Goal: Information Seeking & Learning: Learn about a topic

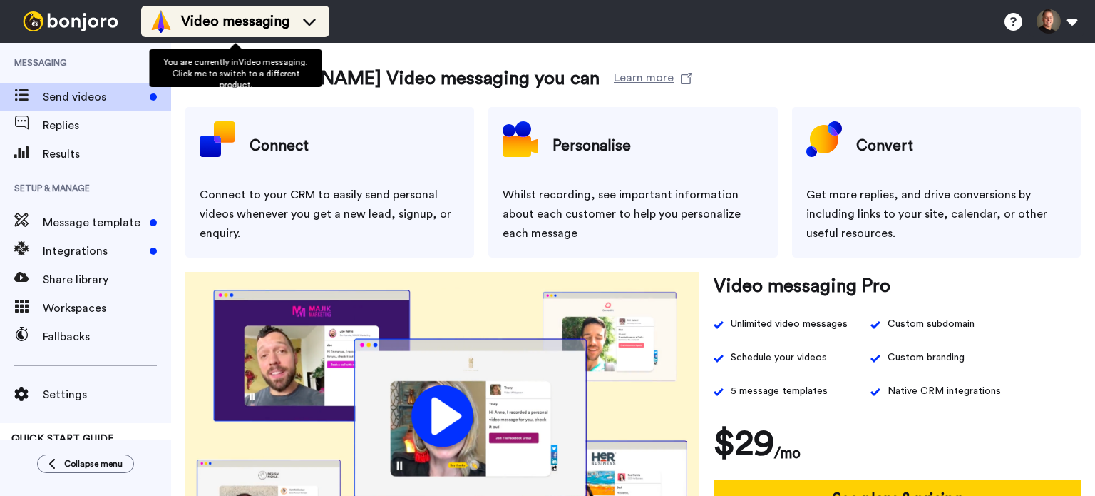
click at [262, 21] on span "Video messaging" at bounding box center [235, 21] width 108 height 20
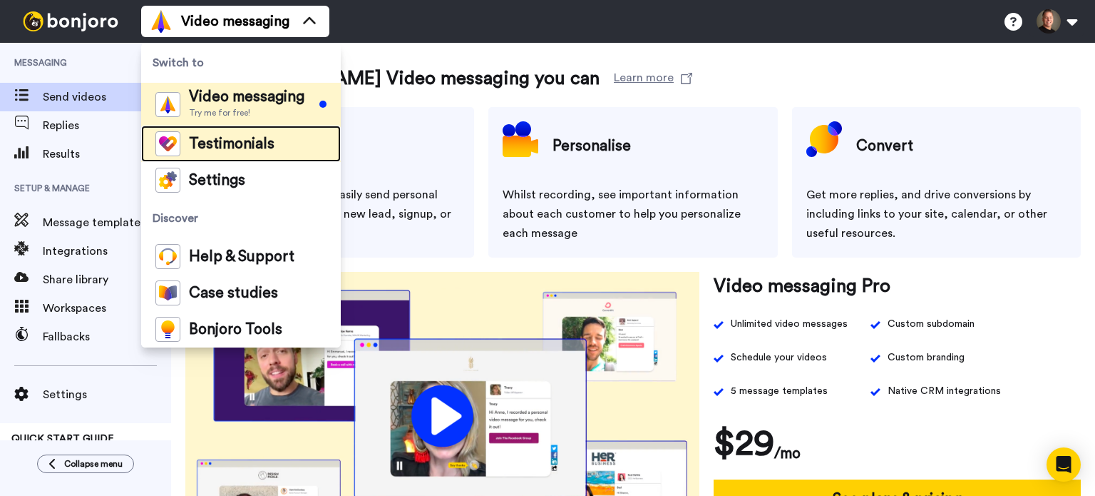
click at [248, 143] on span "Testimonials" at bounding box center [232, 144] width 86 height 14
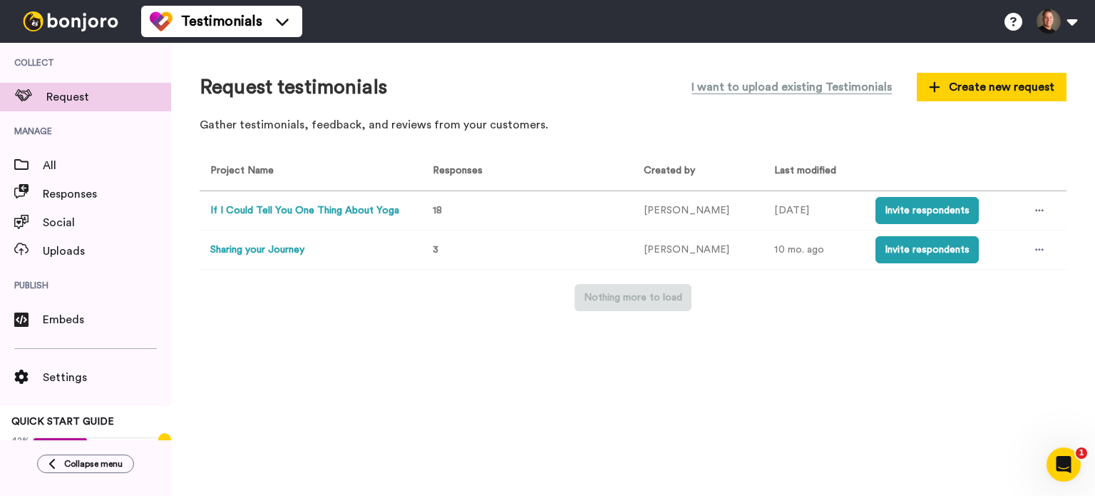
click at [307, 208] on button "If I Could Tell You One Thing About Yoga" at bounding box center [304, 210] width 189 height 15
